Goal: Task Accomplishment & Management: Manage account settings

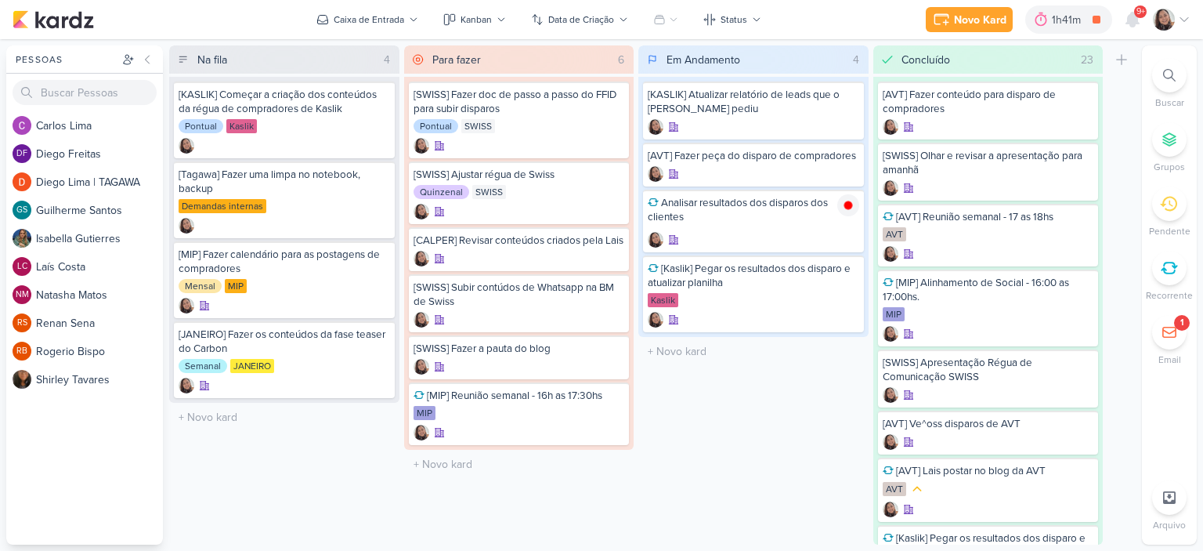
click at [1186, 21] on icon at bounding box center [1184, 19] width 13 height 13
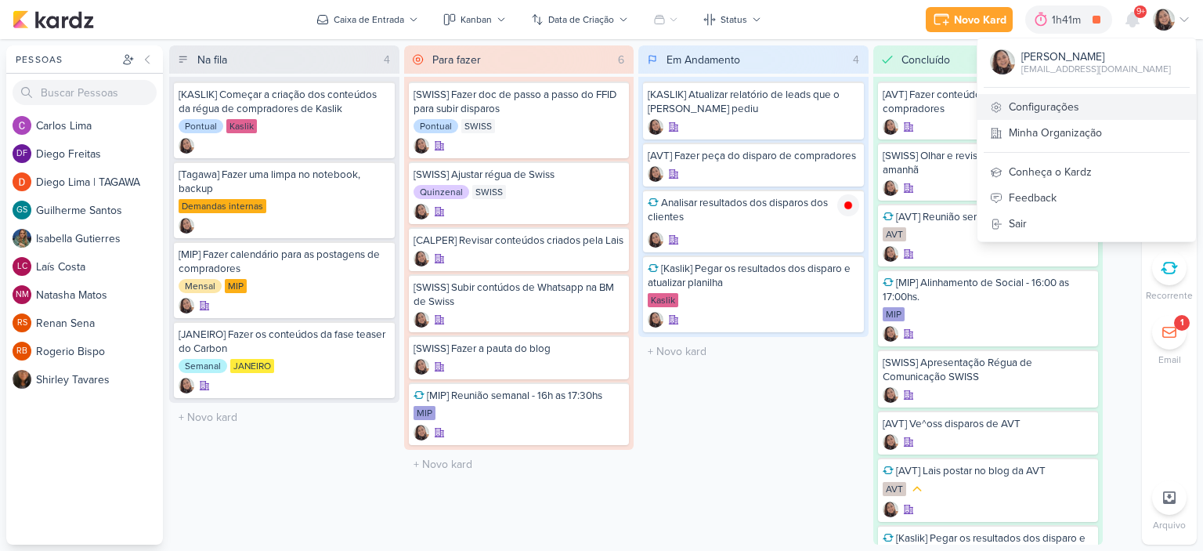
click at [1078, 100] on link "Configurações" at bounding box center [1086, 107] width 218 height 26
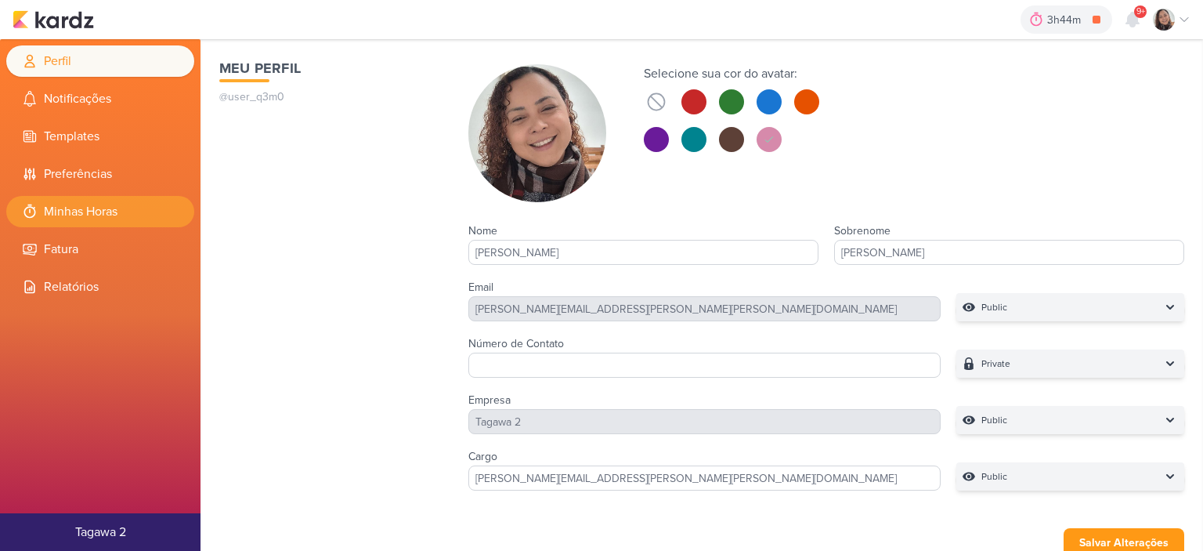
click at [121, 202] on li "Minhas Horas" at bounding box center [100, 211] width 188 height 31
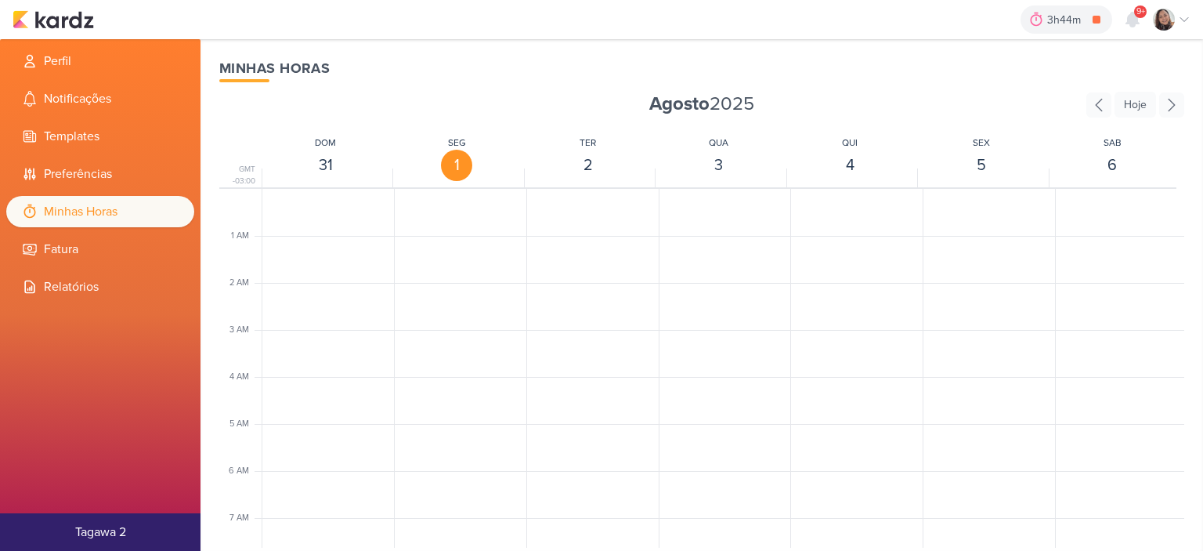
scroll to position [370, 0]
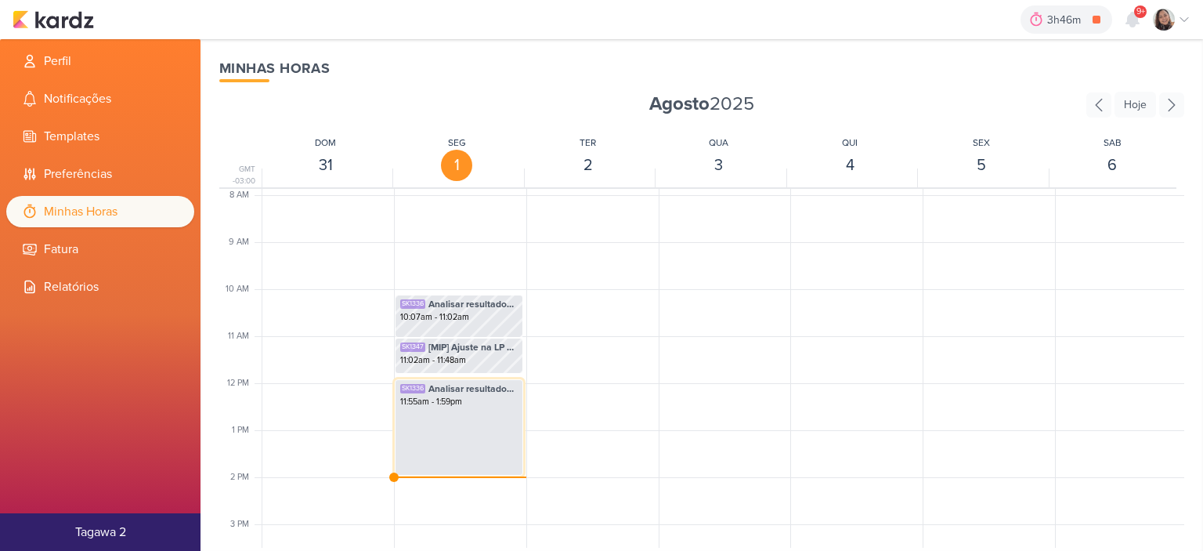
click at [422, 426] on div "SK1336 Analisar resultados dos disparos dos clientes 11:55am - 1:59pm" at bounding box center [459, 427] width 128 height 96
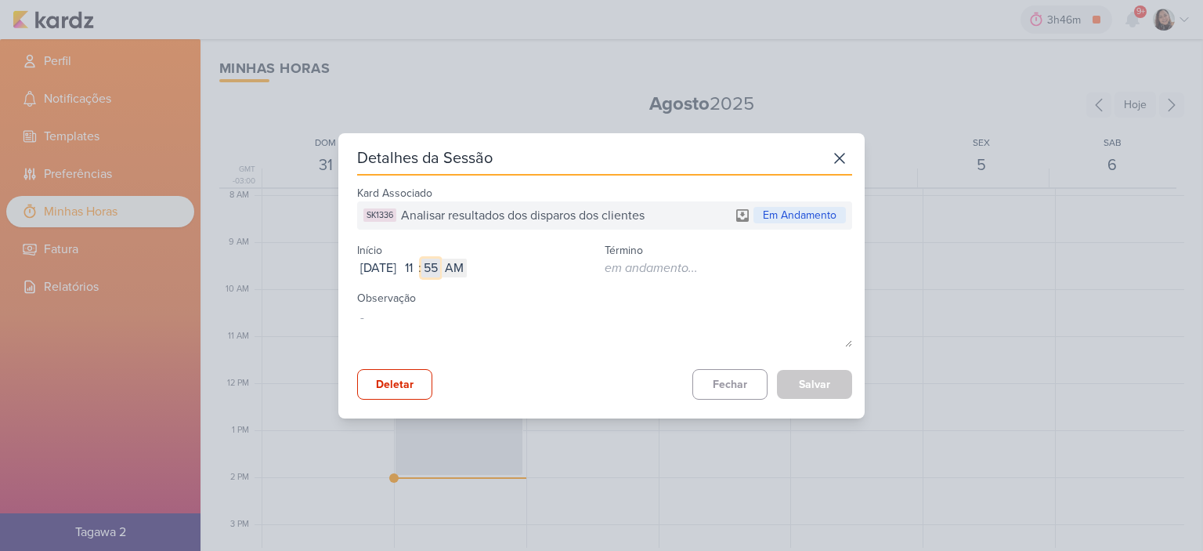
click at [440, 269] on input "55" at bounding box center [430, 267] width 19 height 19
type input "48"
click at [843, 377] on button "Salvar" at bounding box center [814, 384] width 75 height 29
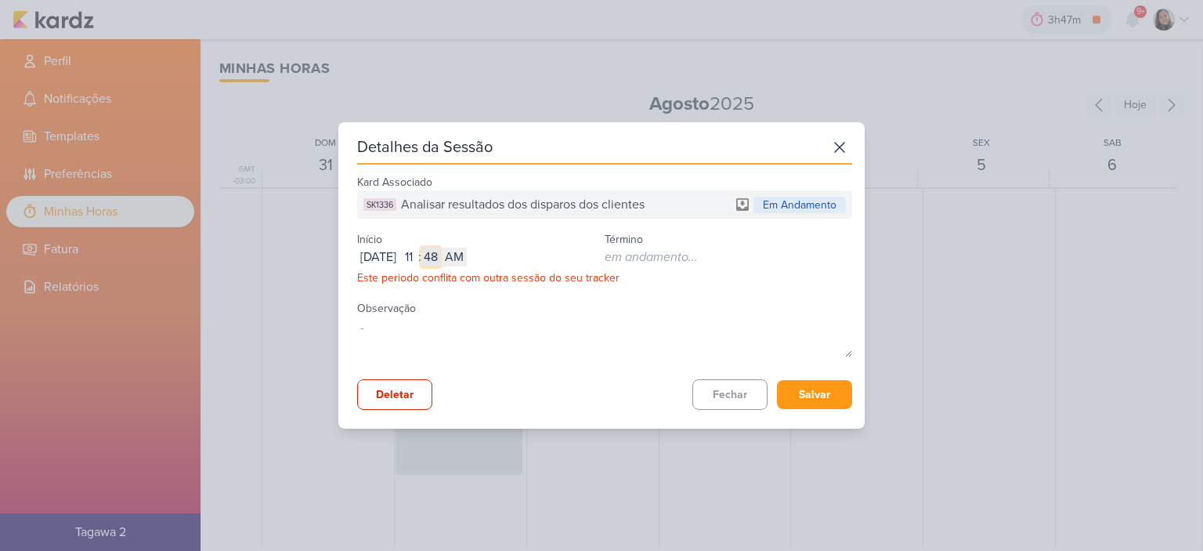
click at [440, 257] on input "48" at bounding box center [430, 256] width 19 height 19
click at [440, 258] on input "48" at bounding box center [430, 256] width 19 height 19
type input "49"
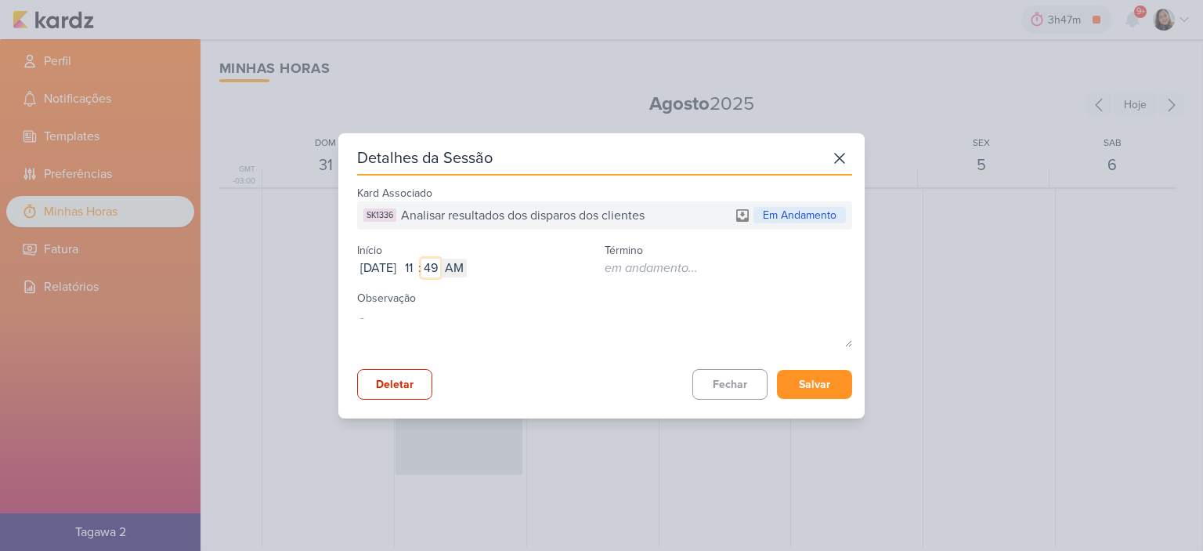
type input "49"
click at [796, 375] on button "Salvar" at bounding box center [814, 384] width 75 height 29
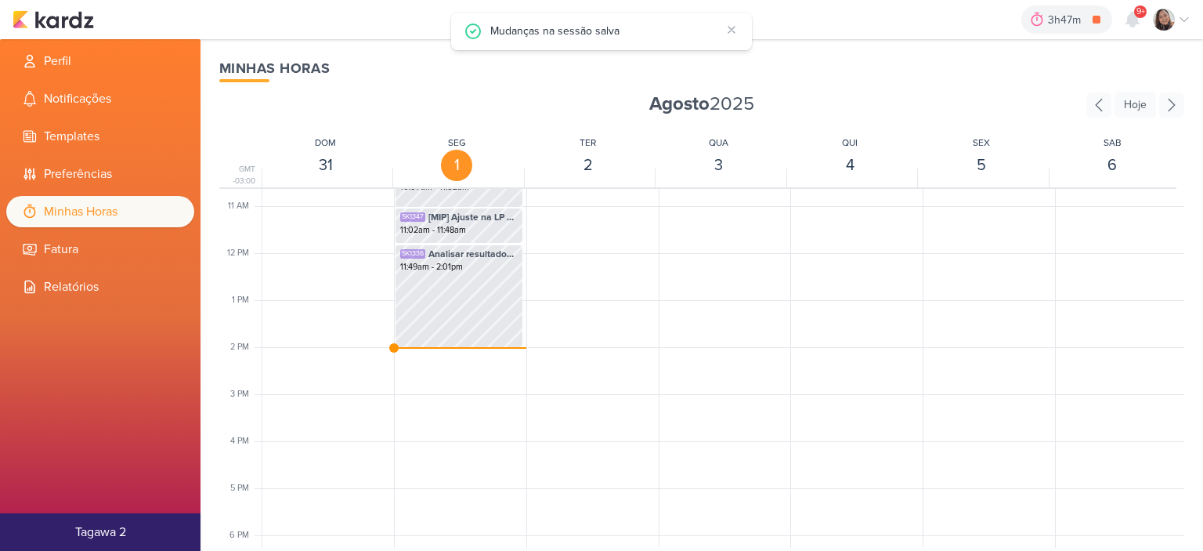
scroll to position [526, 0]
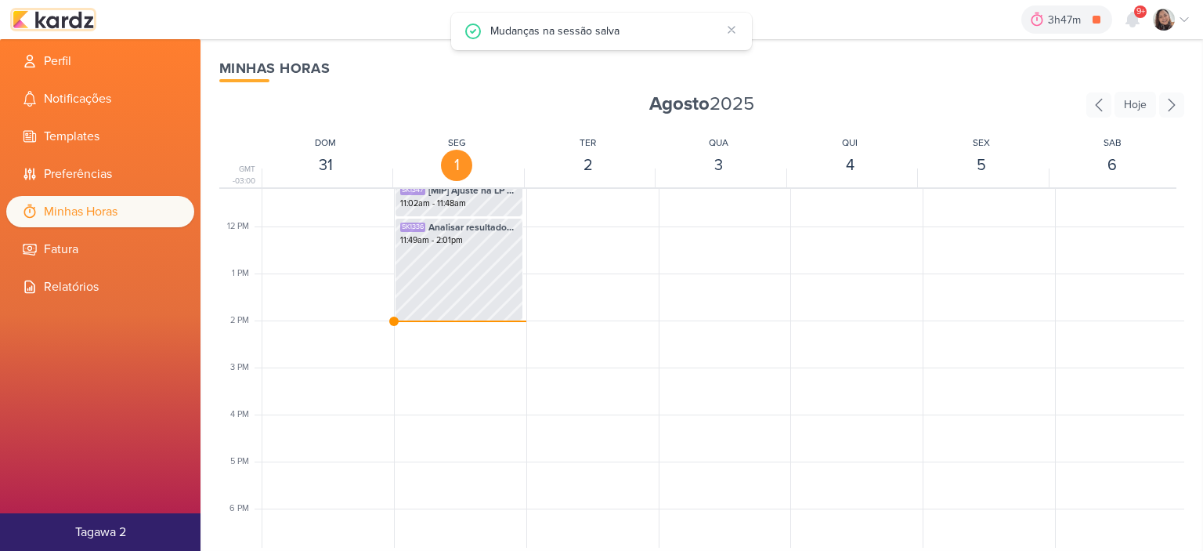
click at [73, 25] on img at bounding box center [53, 19] width 81 height 19
